Goal: Find specific page/section: Find specific page/section

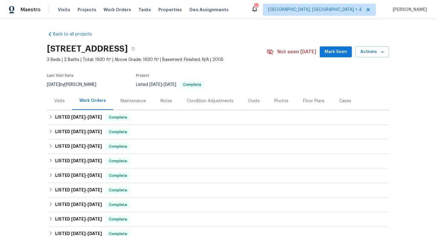
scroll to position [26, 0]
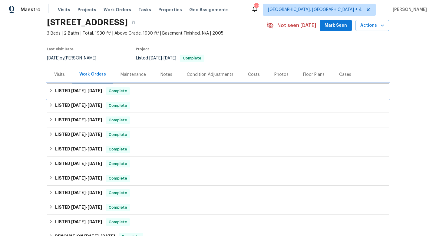
click at [187, 91] on div "LISTED [DATE] - [DATE] Complete" at bounding box center [218, 90] width 338 height 7
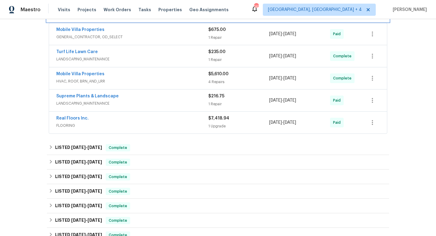
scroll to position [112, 0]
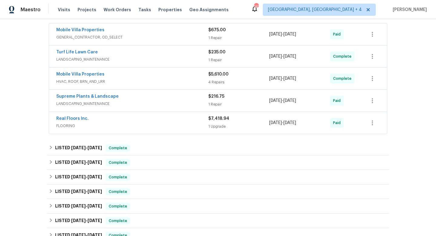
click at [194, 76] on div "Mobile Villa Properties" at bounding box center [132, 74] width 152 height 7
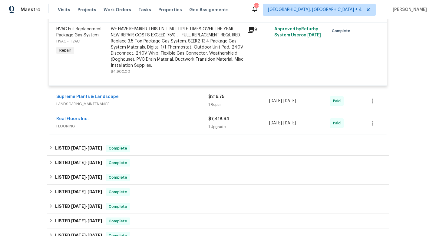
scroll to position [425, 0]
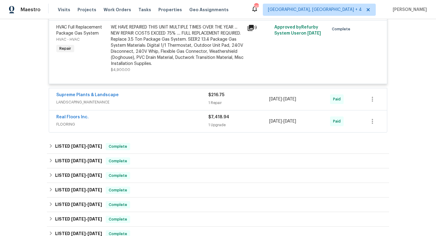
click at [187, 120] on div "Real Floors Inc." at bounding box center [132, 117] width 152 height 7
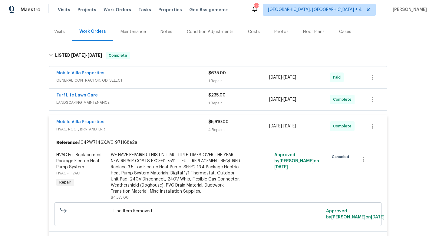
scroll to position [58, 0]
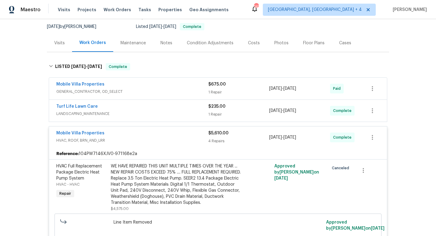
click at [199, 97] on div "Mobile Villa Properties GENERAL_CONTRACTOR, OD_SELECT $675.00 1 Repair [DATE] -…" at bounding box center [218, 88] width 338 height 22
click at [197, 87] on div "Mobile Villa Properties" at bounding box center [132, 84] width 152 height 7
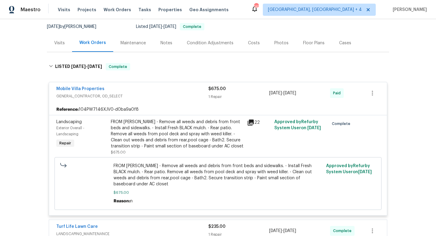
click at [194, 91] on div "Mobile Villa Properties" at bounding box center [132, 89] width 152 height 7
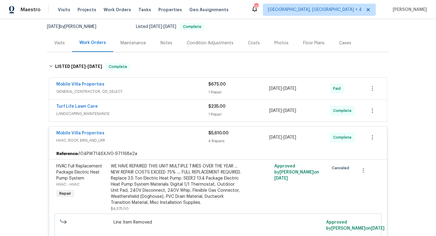
click at [188, 110] on span "LANDSCAPING_MAINTENANCE" at bounding box center [132, 113] width 152 height 6
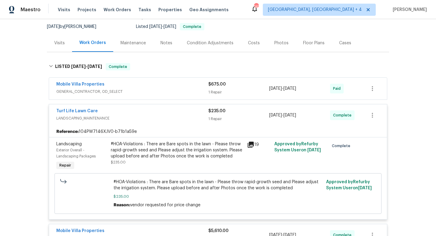
click at [188, 111] on div "Turf Life Lawn Care" at bounding box center [132, 111] width 152 height 7
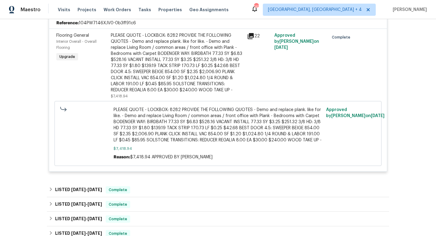
scroll to position [692, 0]
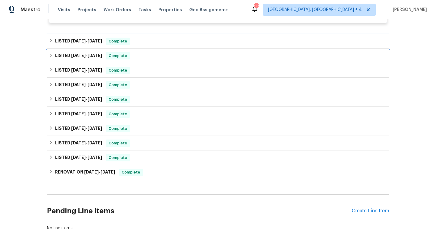
click at [175, 45] on div "LISTED [DATE] - [DATE] Complete" at bounding box center [218, 41] width 338 height 7
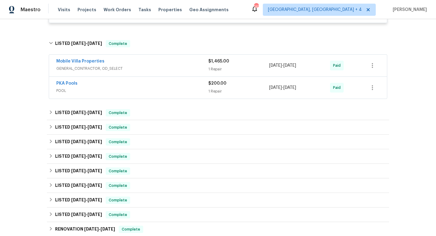
click at [177, 61] on div "Mobile Villa Properties" at bounding box center [132, 61] width 152 height 7
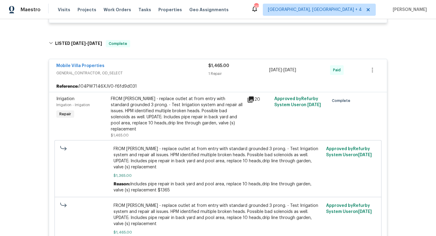
scroll to position [695, 0]
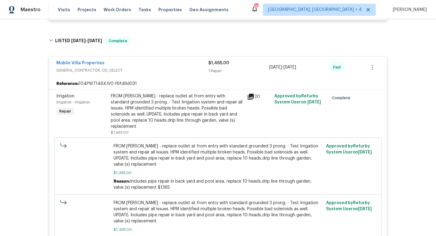
click at [176, 73] on span "GENERAL_CONTRACTOR, OD_SELECT" at bounding box center [132, 70] width 152 height 6
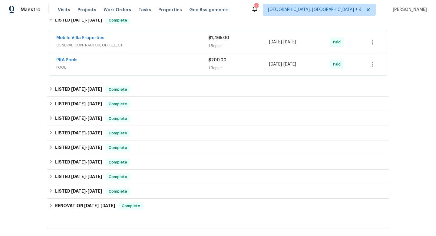
scroll to position [720, 0]
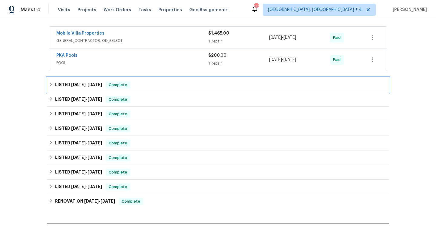
click at [172, 83] on div "LISTED [DATE] - [DATE] Complete" at bounding box center [218, 84] width 338 height 7
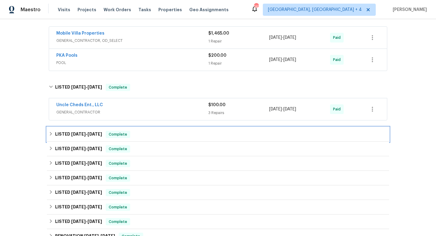
click at [168, 131] on div "LISTED [DATE] - [DATE] Complete" at bounding box center [218, 133] width 338 height 7
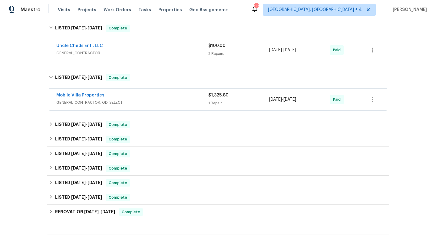
scroll to position [778, 0]
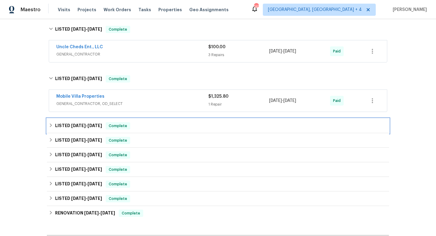
click at [174, 129] on div "LISTED [DATE] - [DATE] Complete" at bounding box center [218, 125] width 338 height 7
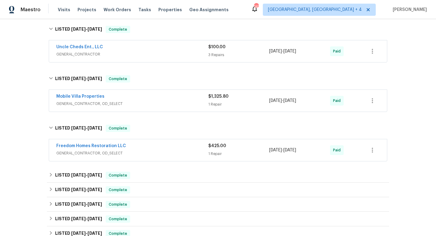
click at [177, 106] on span "GENERAL_CONTRACTOR, OD_SELECT" at bounding box center [132, 104] width 152 height 6
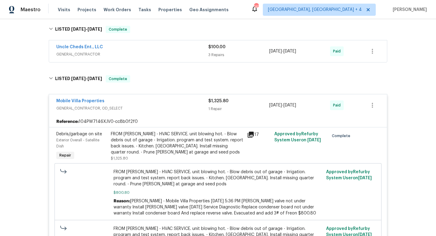
click at [177, 105] on div "Mobile Villa Properties" at bounding box center [132, 101] width 152 height 7
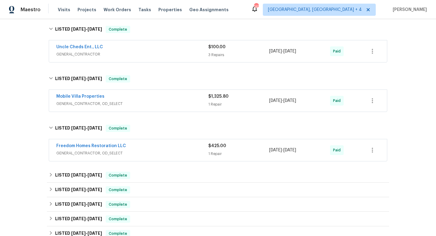
scroll to position [825, 0]
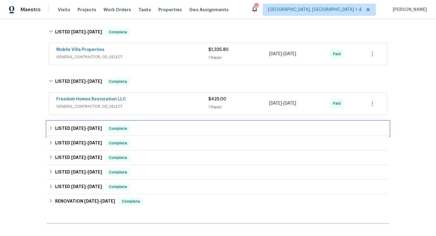
click at [175, 125] on div "LISTED [DATE] - [DATE] Complete" at bounding box center [218, 128] width 342 height 15
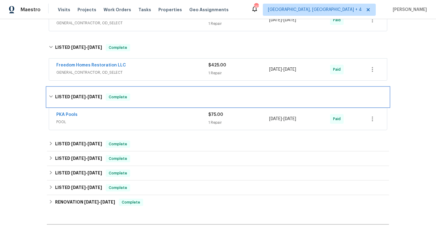
scroll to position [860, 0]
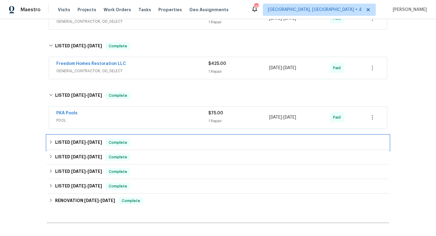
click at [171, 139] on div "LISTED [DATE] - [DATE] Complete" at bounding box center [218, 142] width 342 height 15
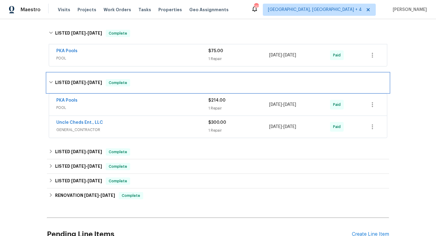
scroll to position [927, 0]
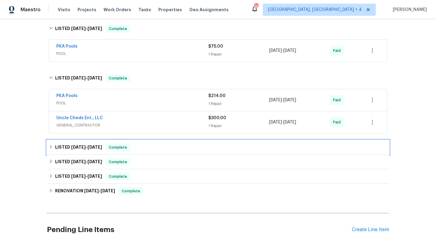
click at [184, 154] on div "LISTED [DATE] - [DATE] Complete" at bounding box center [218, 147] width 342 height 15
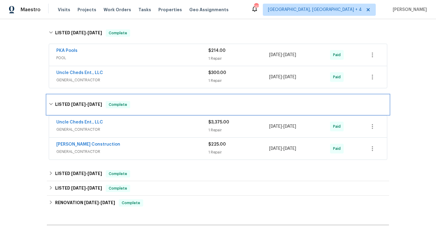
scroll to position [972, 0]
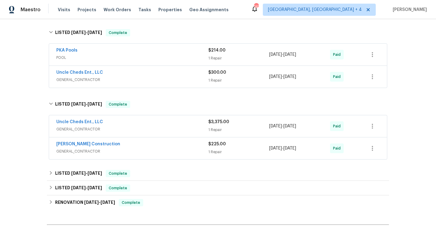
click at [190, 127] on span "GENERAL_CONTRACTOR" at bounding box center [132, 129] width 152 height 6
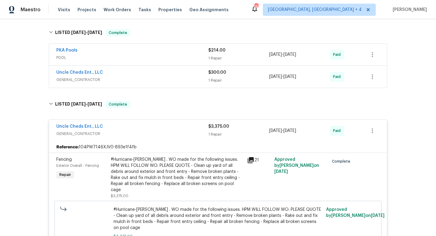
click at [189, 126] on div "Uncle Cheds Ent., LLC" at bounding box center [132, 126] width 152 height 7
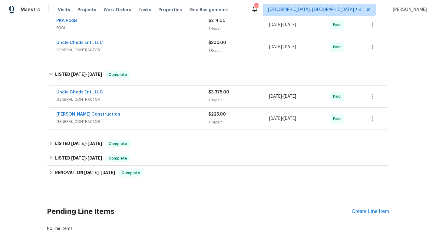
scroll to position [1008, 0]
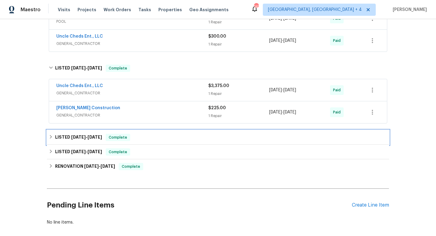
click at [184, 143] on div "LISTED [DATE] - [DATE] Complete" at bounding box center [218, 137] width 342 height 15
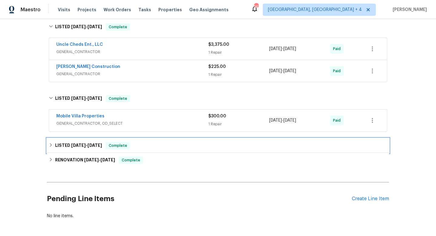
click at [192, 150] on div "LISTED [DATE] - [DATE] Complete" at bounding box center [218, 145] width 342 height 15
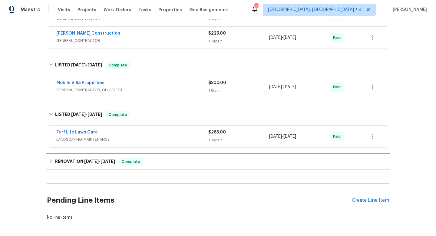
click at [192, 162] on div "RENOVATION [DATE] - [DATE] Complete" at bounding box center [218, 161] width 338 height 7
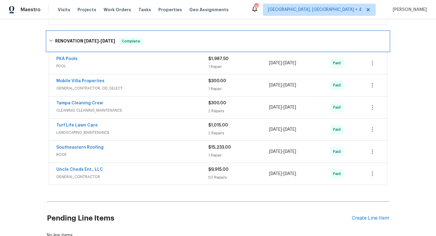
scroll to position [1206, 0]
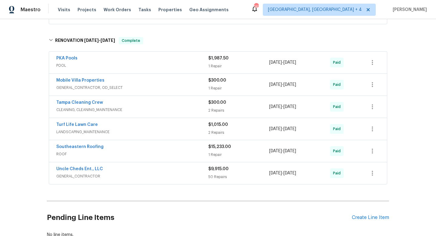
click at [186, 157] on span "ROOF" at bounding box center [132, 154] width 152 height 6
